Goal: Check status

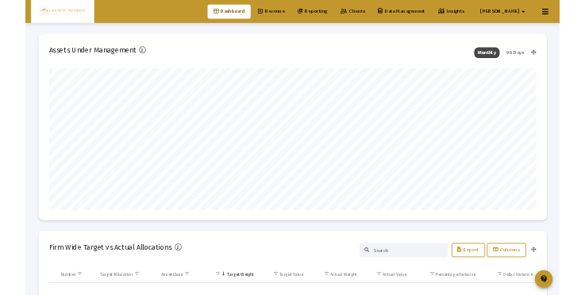
scroll to position [318, 590]
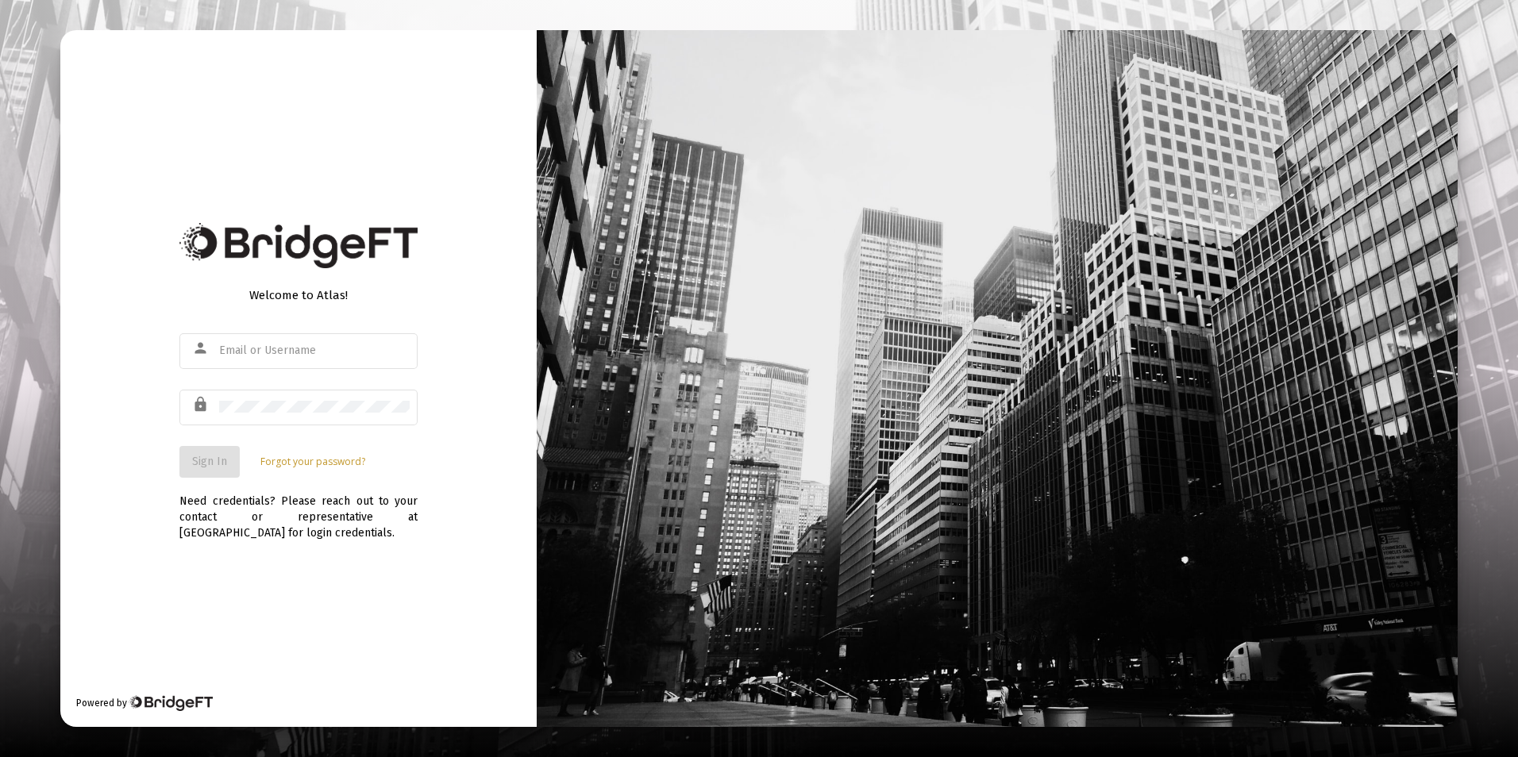
type input "steve@sandymorrisfinancial.com"
click at [212, 467] on span "Sign In" at bounding box center [209, 461] width 35 height 13
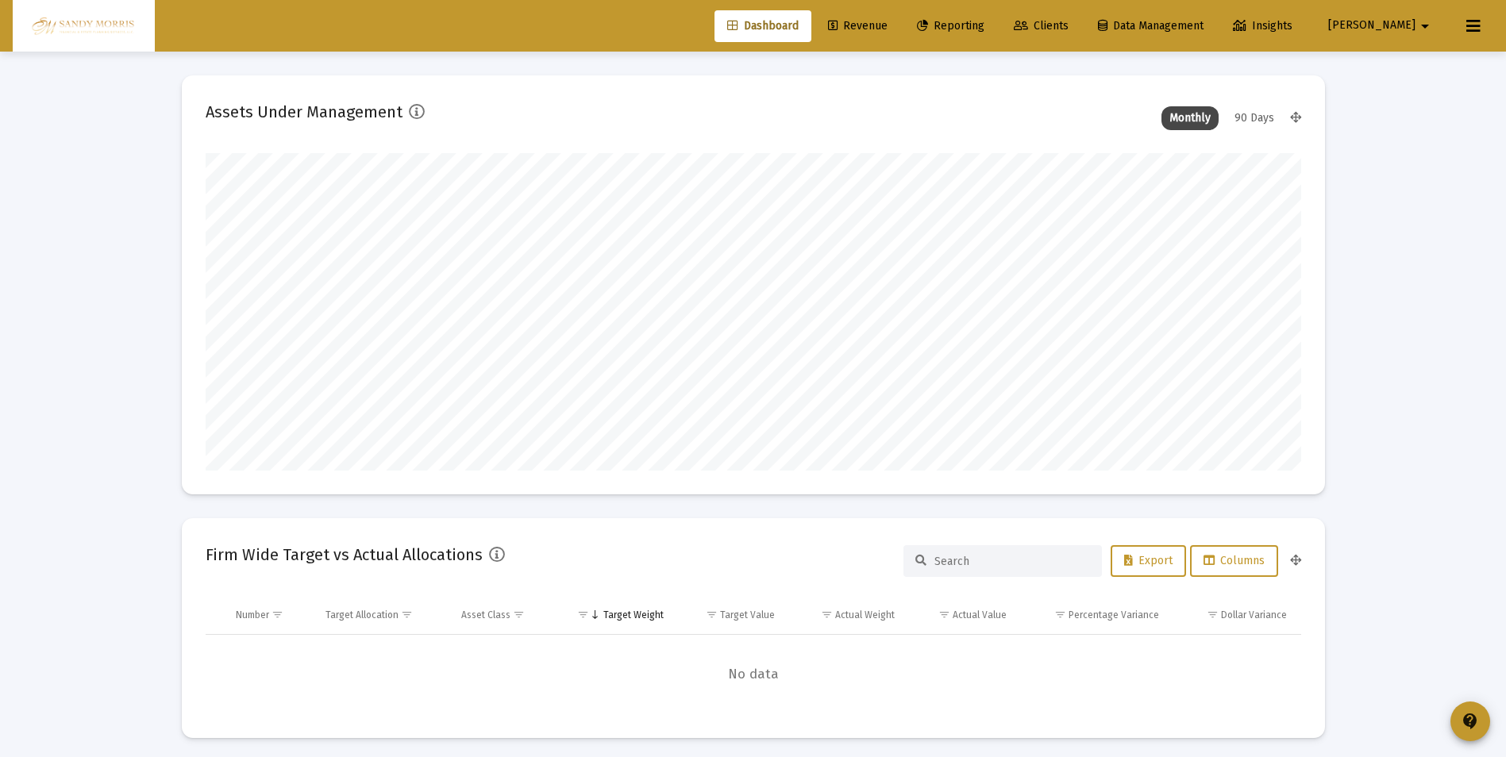
scroll to position [318, 590]
type input "[DATE]"
